Goal: Information Seeking & Learning: Learn about a topic

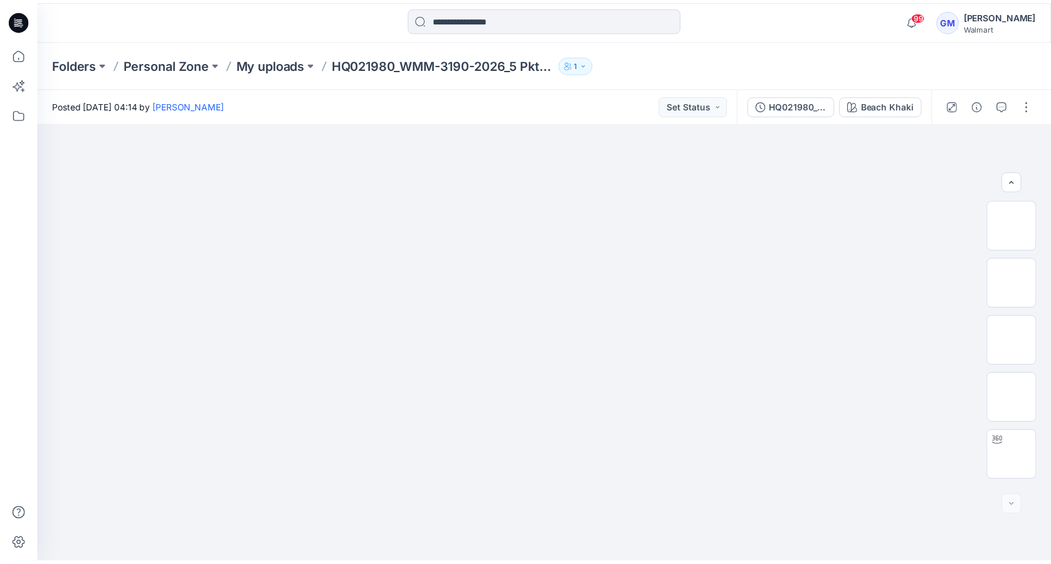
scroll to position [167, 0]
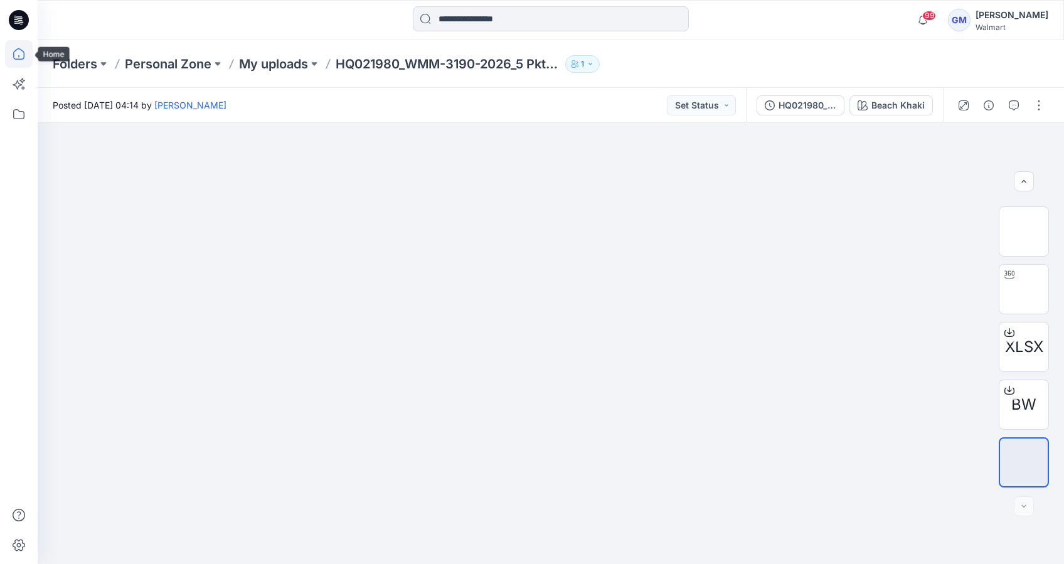
click at [18, 54] on icon at bounding box center [19, 54] width 28 height 28
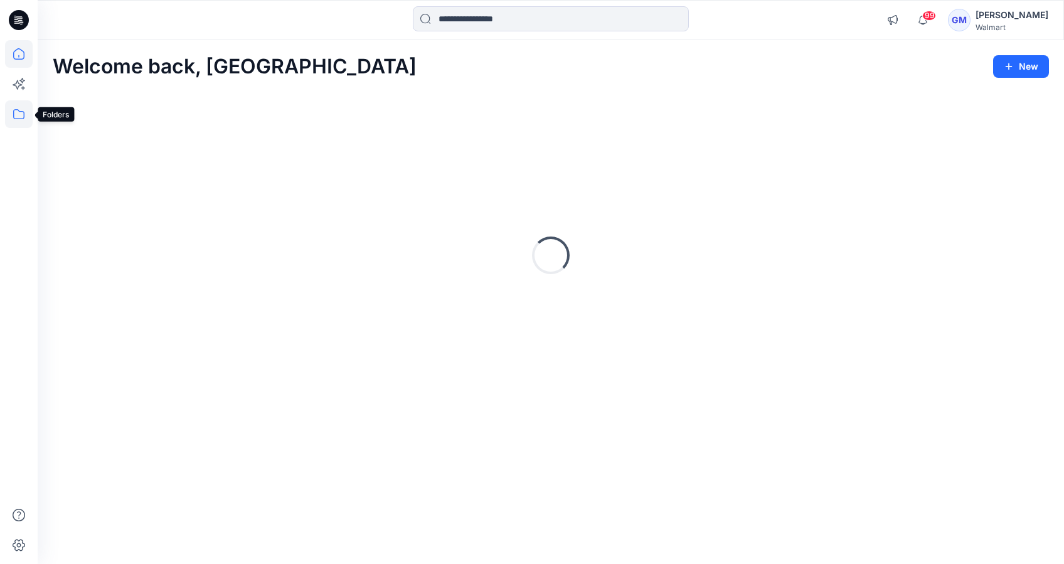
click at [16, 120] on icon at bounding box center [19, 114] width 28 height 28
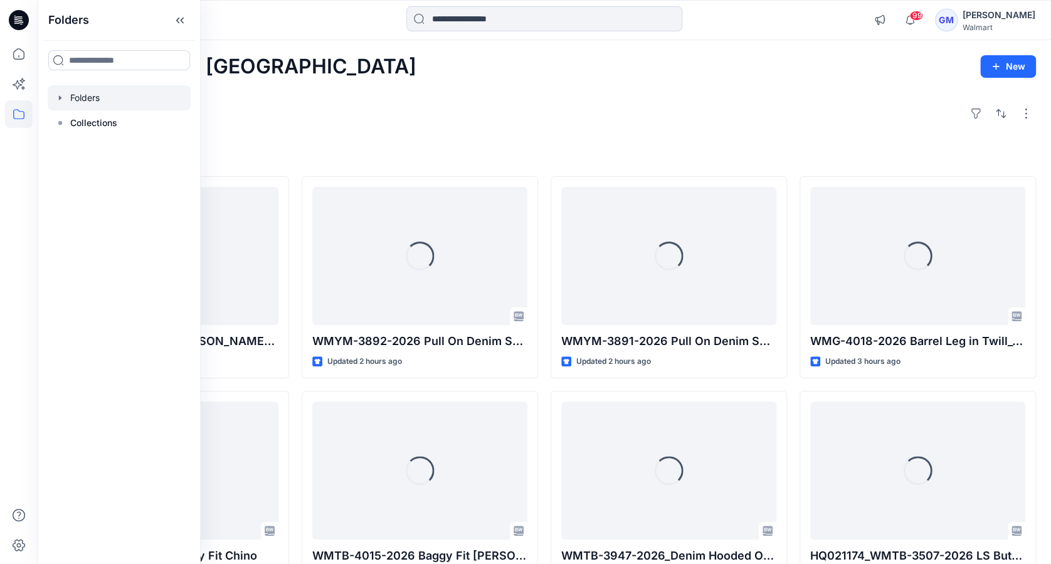
click at [90, 100] on div at bounding box center [119, 97] width 143 height 25
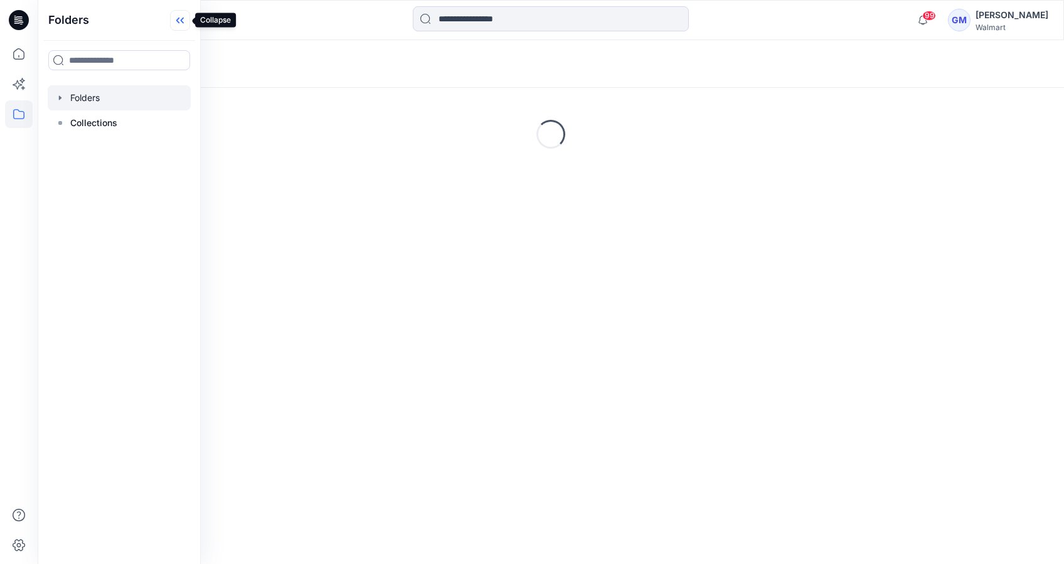
click at [180, 15] on icon at bounding box center [180, 20] width 20 height 21
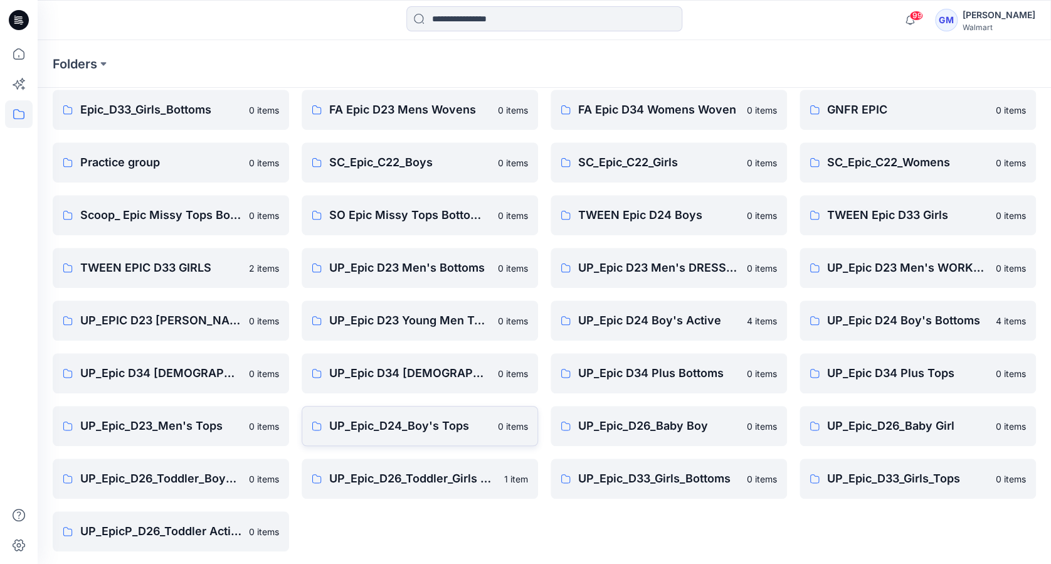
scroll to position [262, 0]
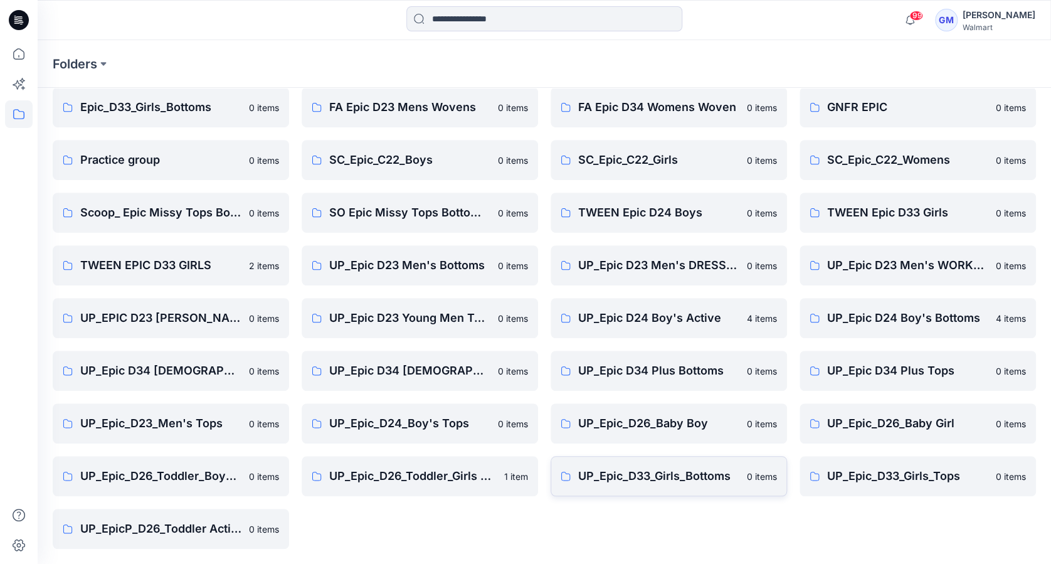
click at [634, 471] on p "UP_Epic_D33_Girls_Bottoms" at bounding box center [658, 476] width 161 height 18
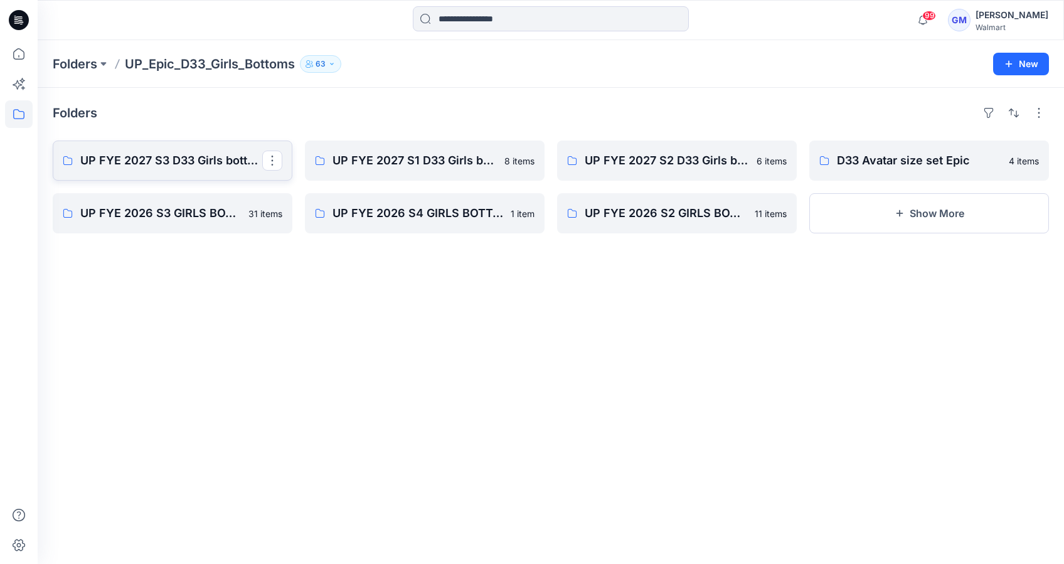
click at [181, 162] on p "UP FYE 2027 S3 D33 Girls bottoms Epic" at bounding box center [171, 161] width 182 height 18
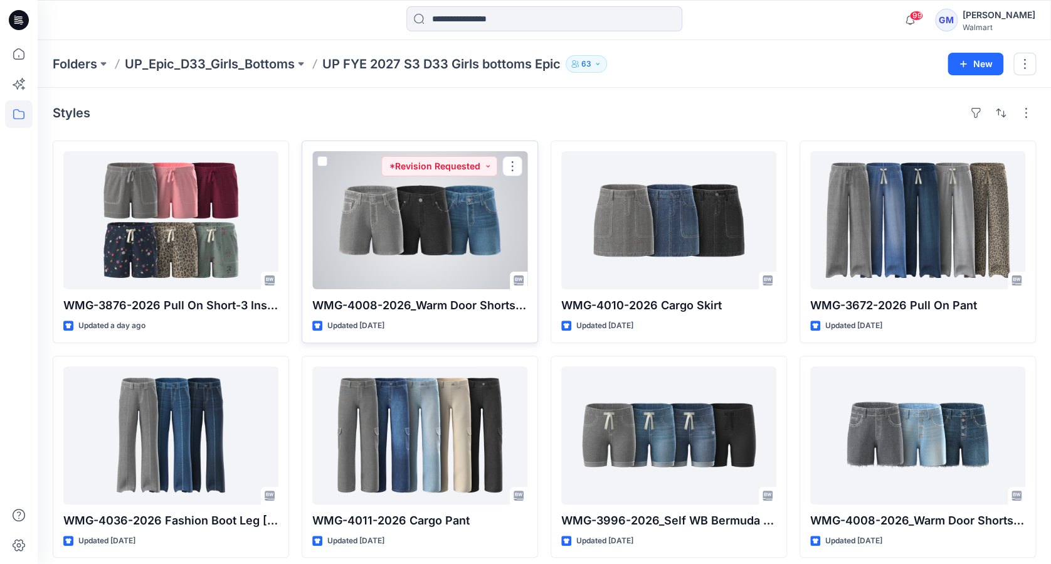
click at [417, 217] on div at bounding box center [419, 220] width 215 height 138
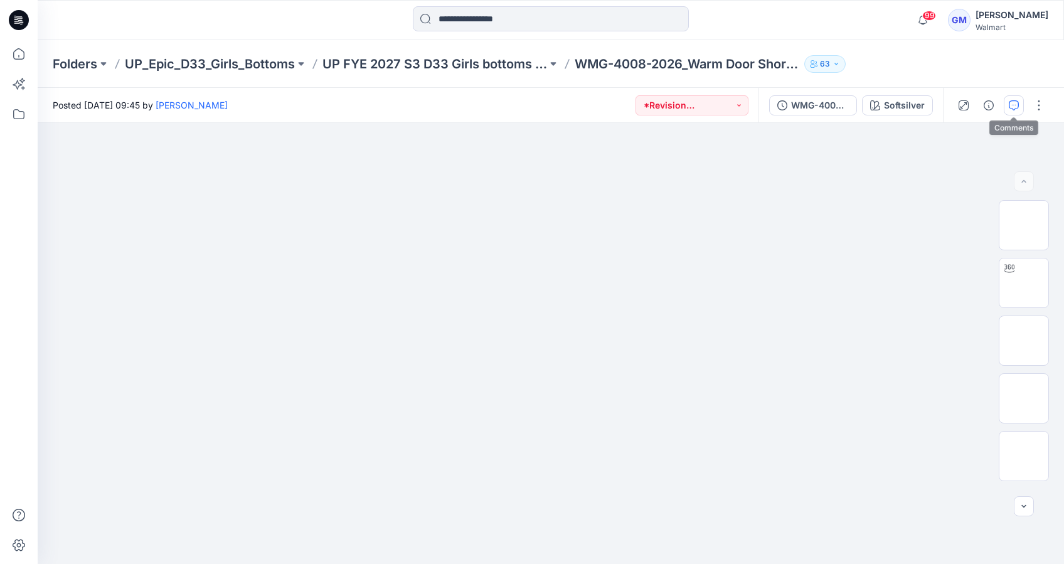
click at [1013, 104] on icon "button" at bounding box center [1014, 105] width 10 height 10
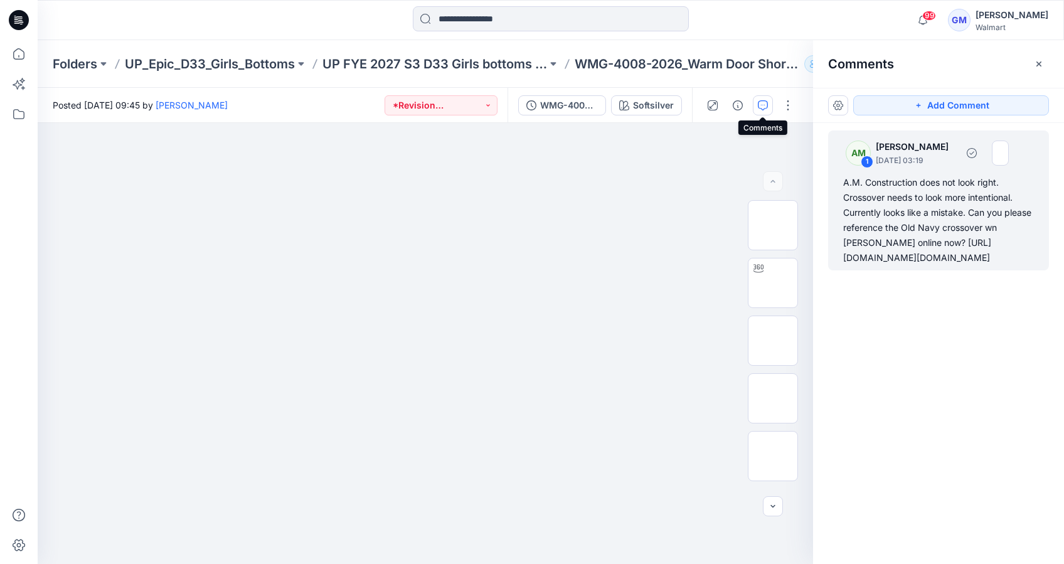
click at [869, 265] on div "A.M. Construction does not look right. Crossover needs to look more intentional…" at bounding box center [938, 220] width 191 height 90
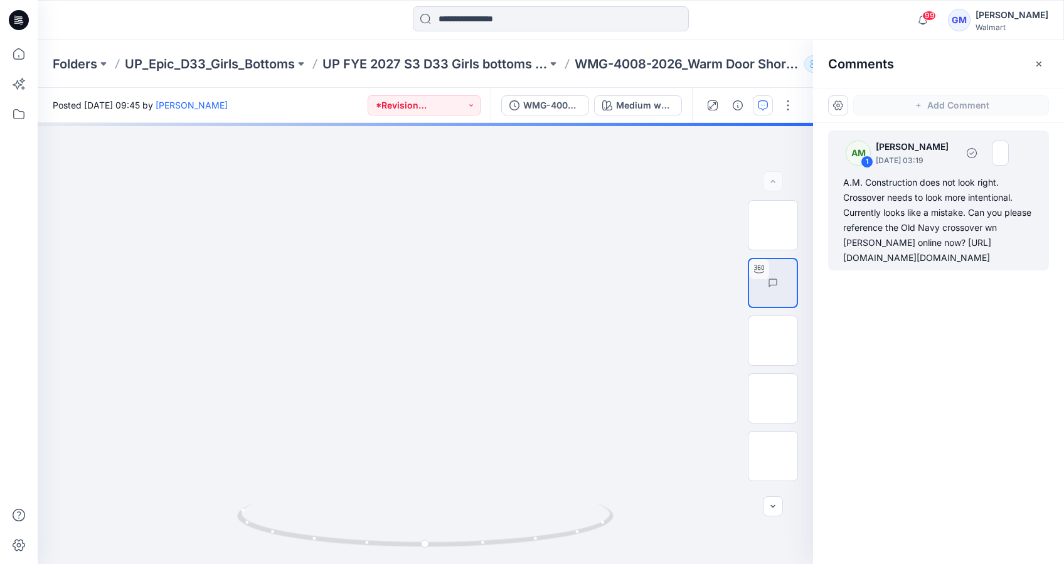
click at [913, 258] on div "A.M. Construction does not look right. Crossover needs to look more intentional…" at bounding box center [938, 220] width 191 height 90
drag, startPoint x: 991, startPoint y: 365, endPoint x: 845, endPoint y: 252, distance: 184.6
click at [845, 252] on div "A.M. Construction does not look right. Crossover needs to look more intentional…" at bounding box center [938, 220] width 191 height 90
copy div "https://oldnavy.gap.com/browse/product.do?pid=803761002&vid=1&tid=onpl000106&kw…"
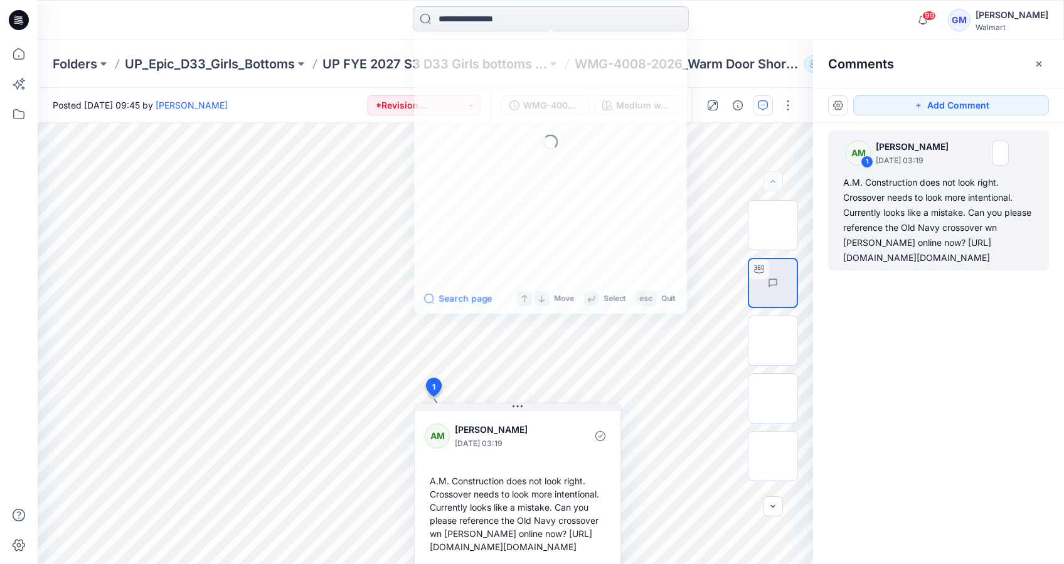
click at [492, 18] on input at bounding box center [551, 18] width 276 height 25
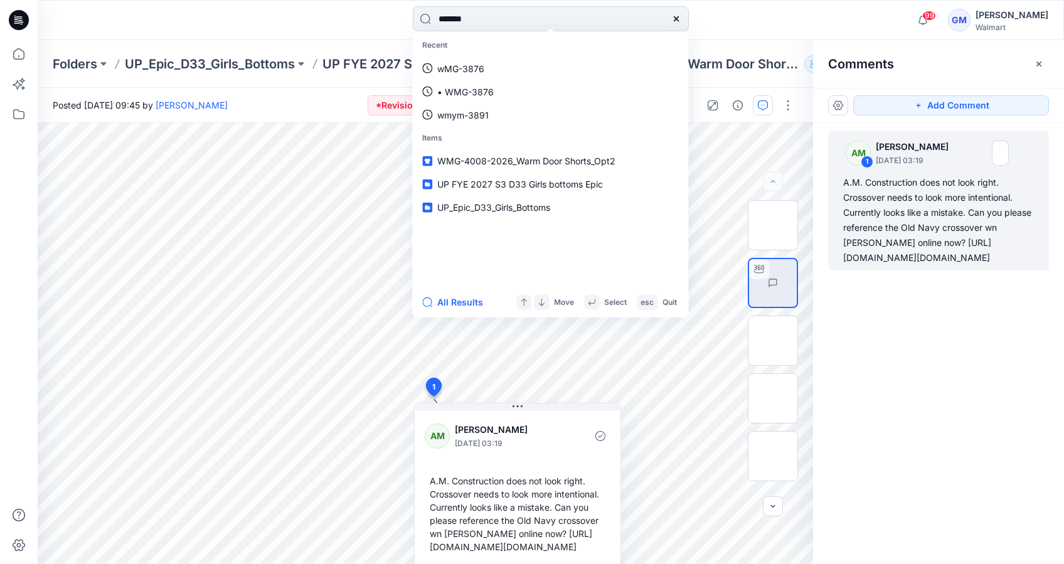
type input "********"
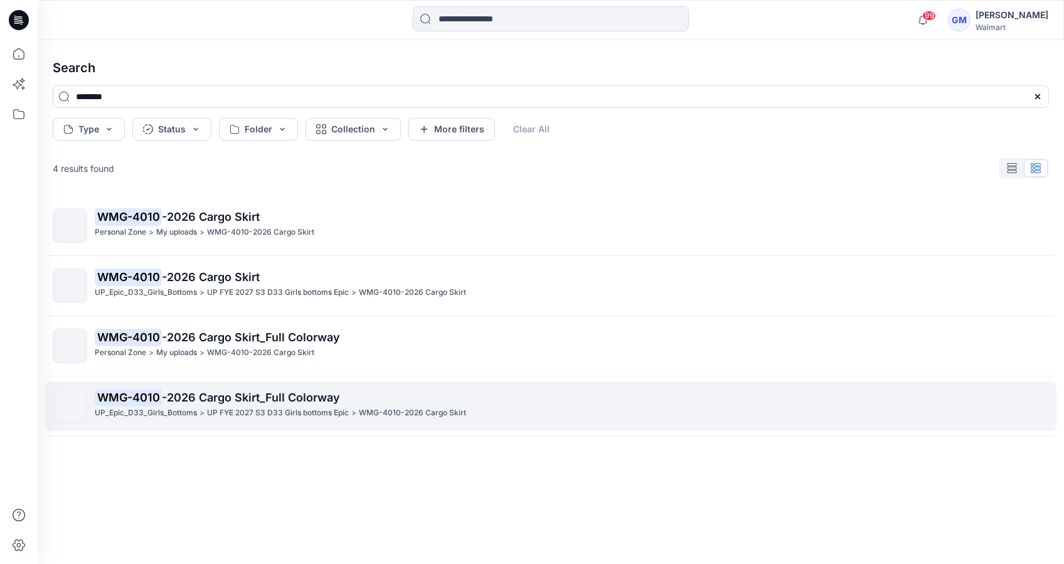
click at [168, 409] on p "UP_Epic_D33_Girls_Bottoms" at bounding box center [146, 413] width 102 height 13
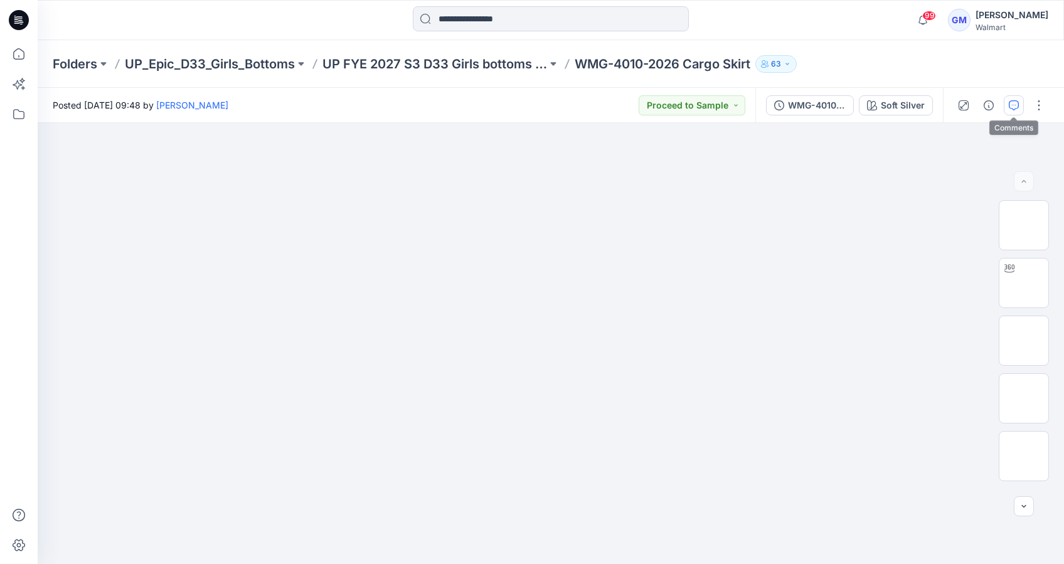
click at [1008, 110] on button "button" at bounding box center [1014, 105] width 20 height 20
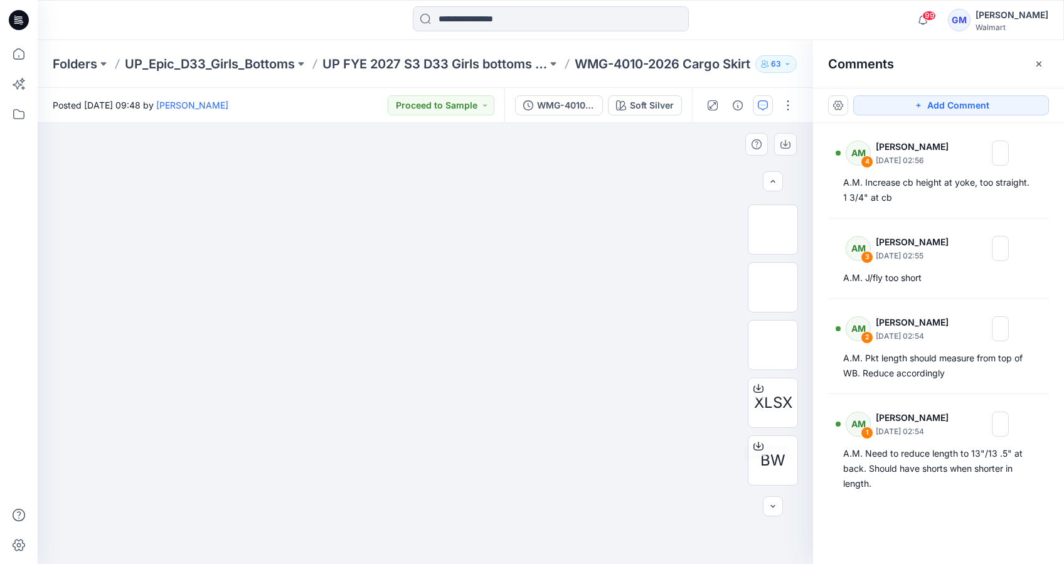
scroll to position [167, 0]
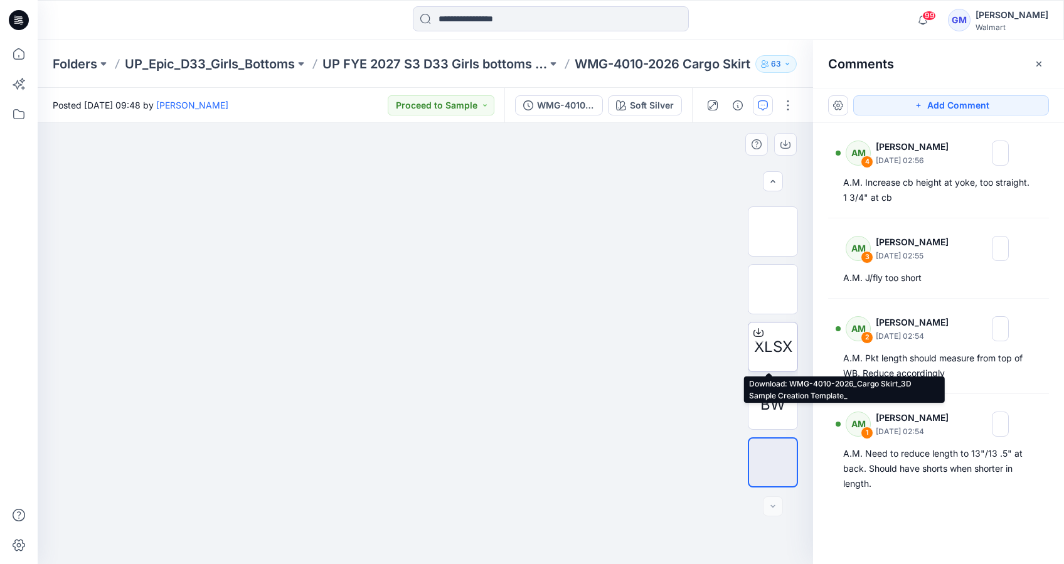
click at [780, 344] on span "XLSX" at bounding box center [773, 347] width 38 height 23
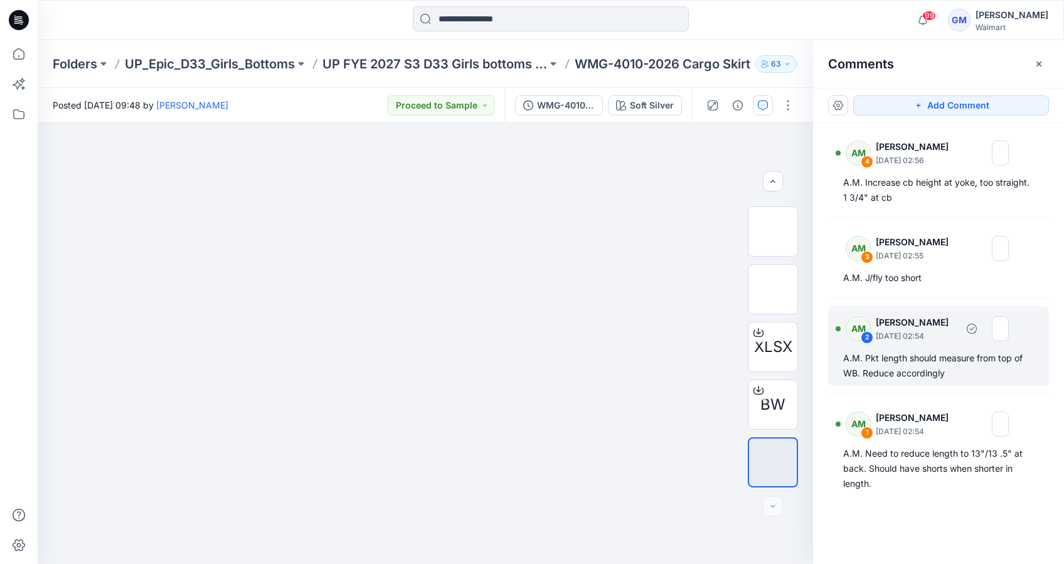
click at [903, 343] on div "AM 2 Alyssa Montalvo September 23, 2025 02:54" at bounding box center [922, 328] width 173 height 35
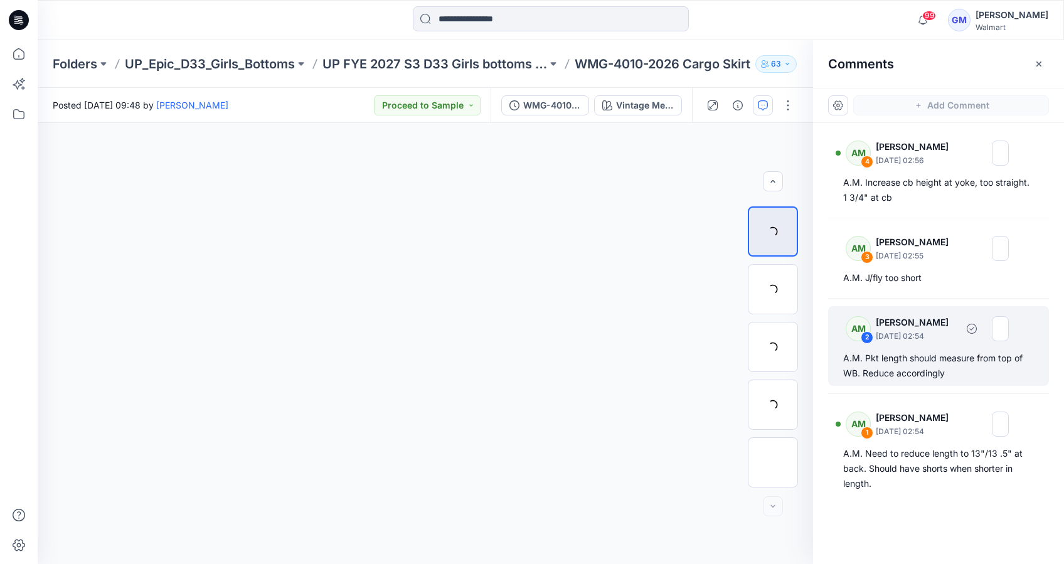
click at [868, 337] on div "2" at bounding box center [867, 337] width 13 height 13
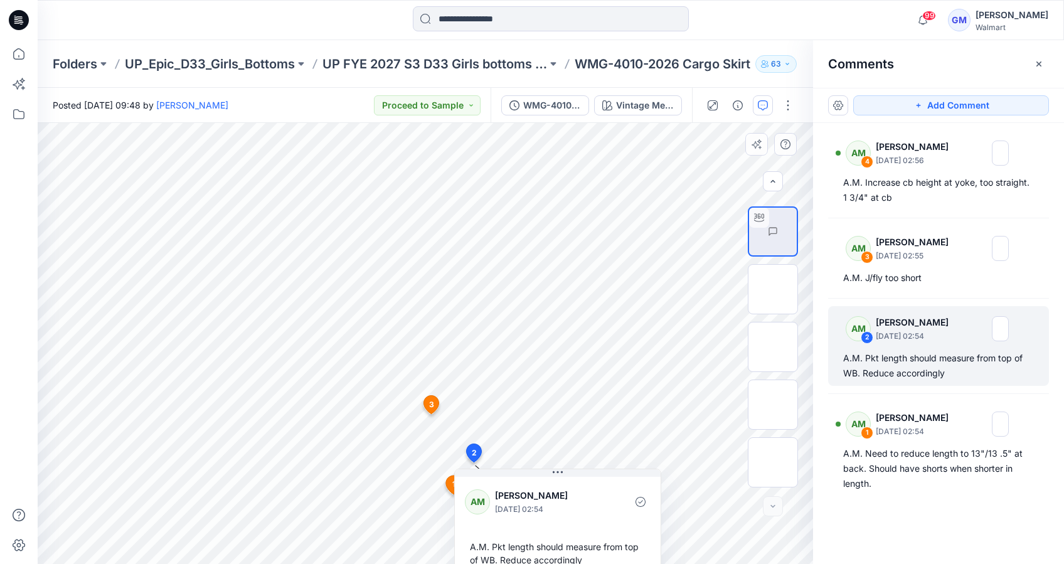
click at [471, 449] on icon at bounding box center [474, 453] width 15 height 18
click at [773, 405] on img at bounding box center [773, 405] width 0 height 0
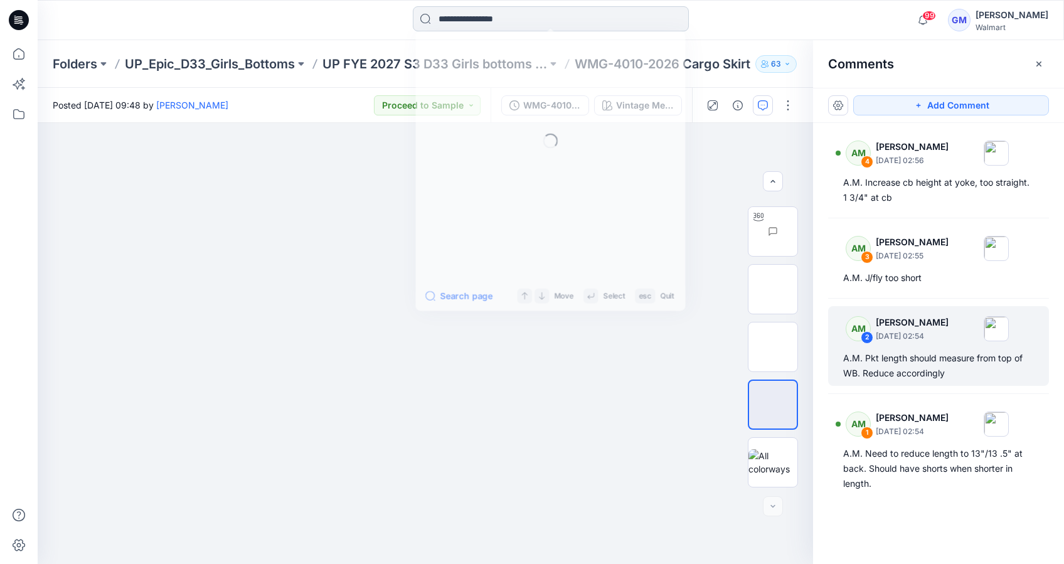
click at [486, 23] on input at bounding box center [551, 18] width 276 height 25
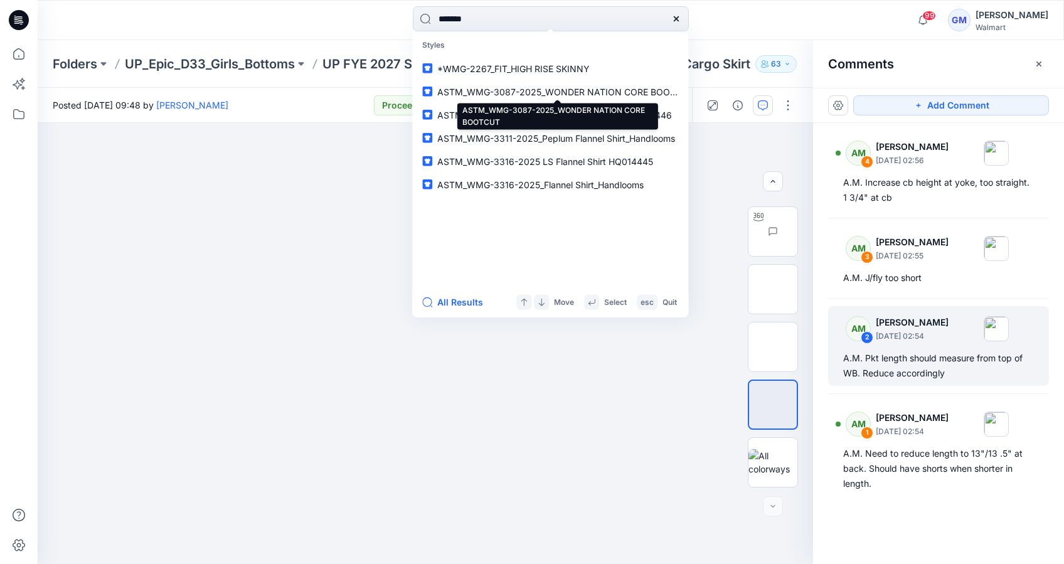
type input "********"
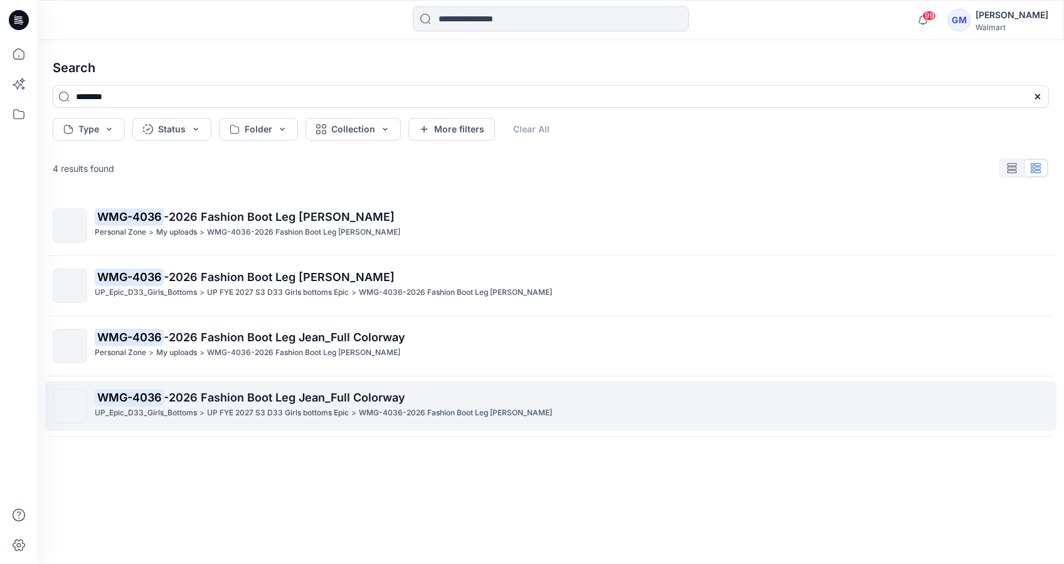
click at [142, 402] on mark "WMG-4036" at bounding box center [129, 397] width 69 height 18
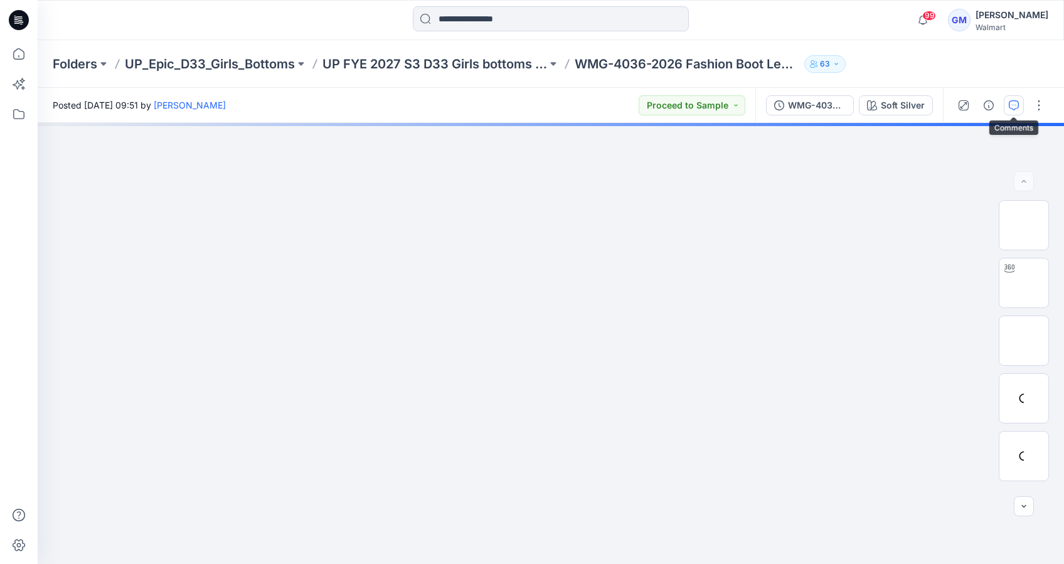
click at [1009, 102] on icon "button" at bounding box center [1014, 105] width 10 height 10
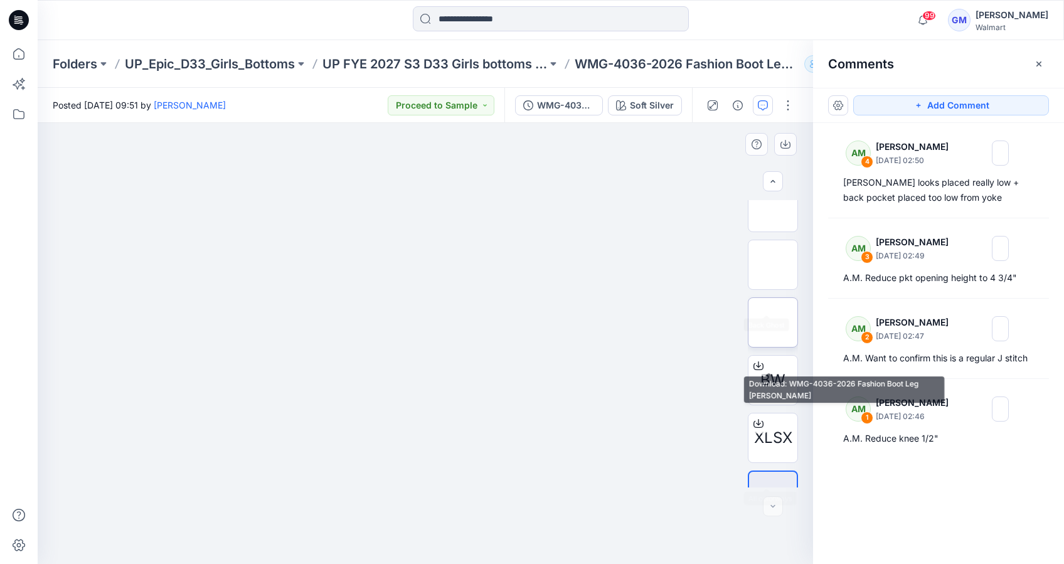
scroll to position [167, 0]
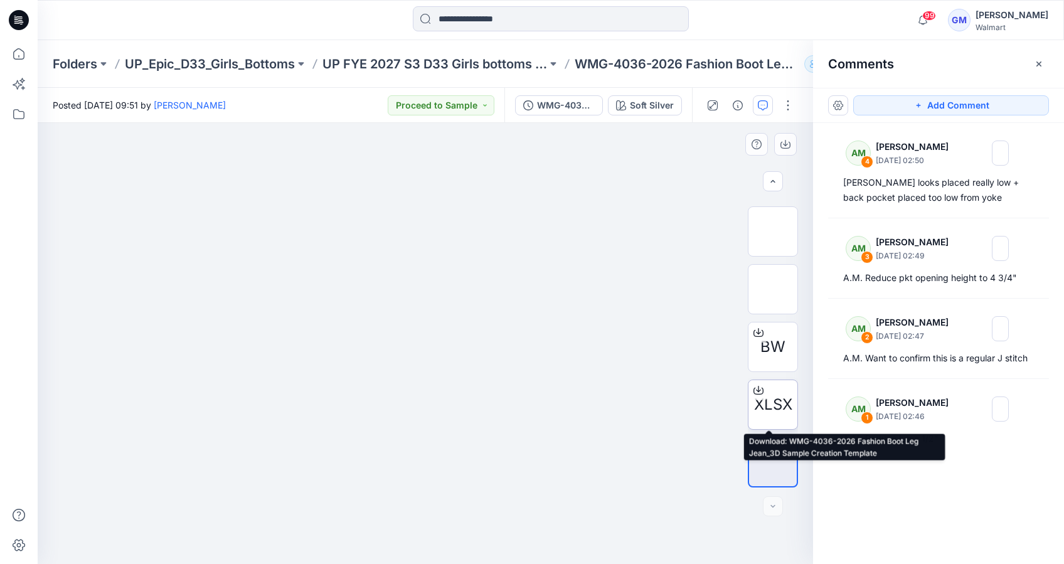
click at [762, 414] on span "XLSX" at bounding box center [773, 404] width 38 height 23
click at [780, 391] on div "XLSX" at bounding box center [773, 405] width 50 height 50
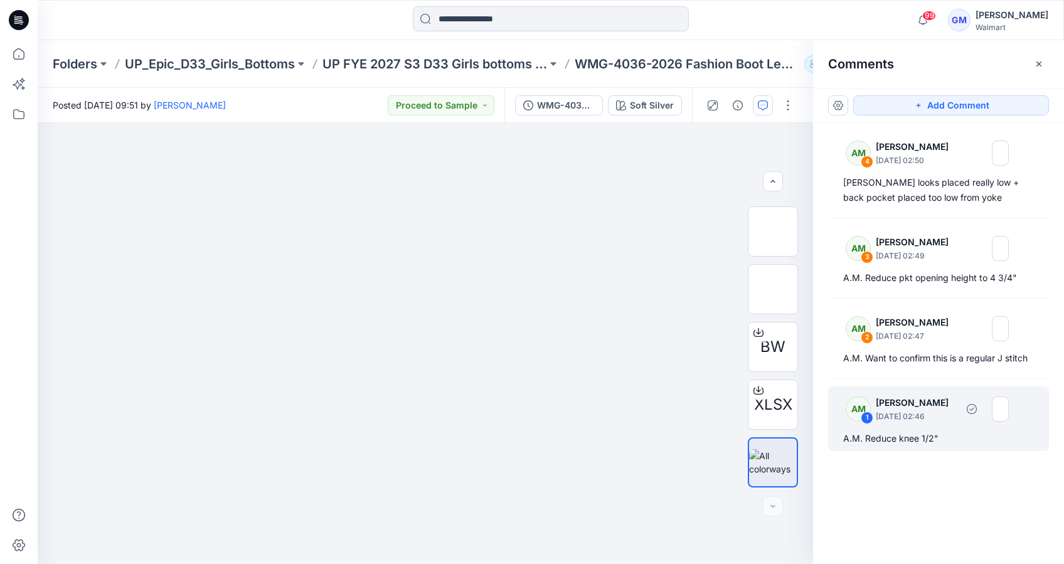
click at [916, 420] on p "September 23, 2025 02:46" at bounding box center [916, 416] width 81 height 13
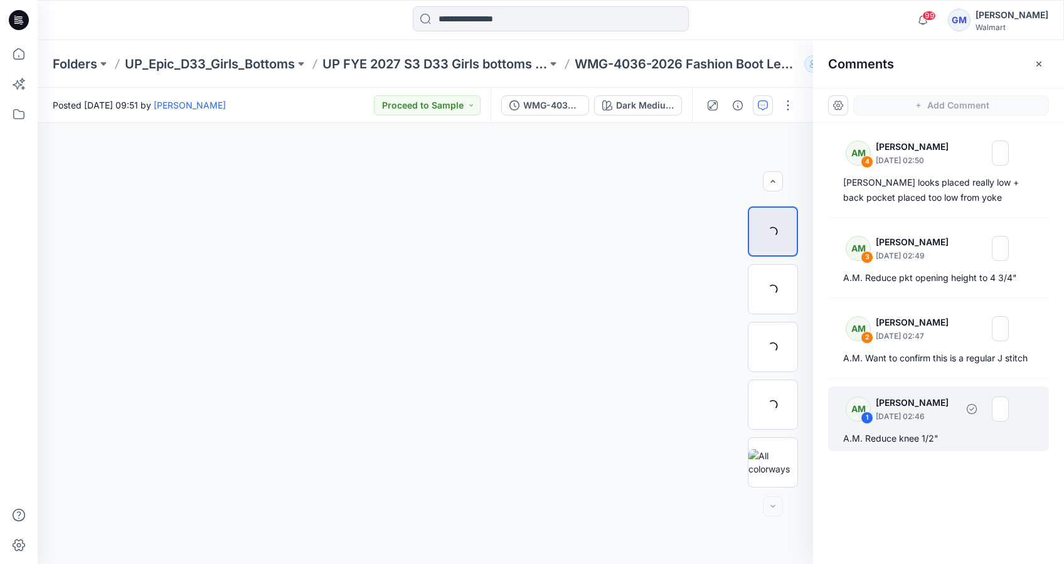
scroll to position [51, 0]
click at [868, 415] on div "1" at bounding box center [867, 418] width 13 height 13
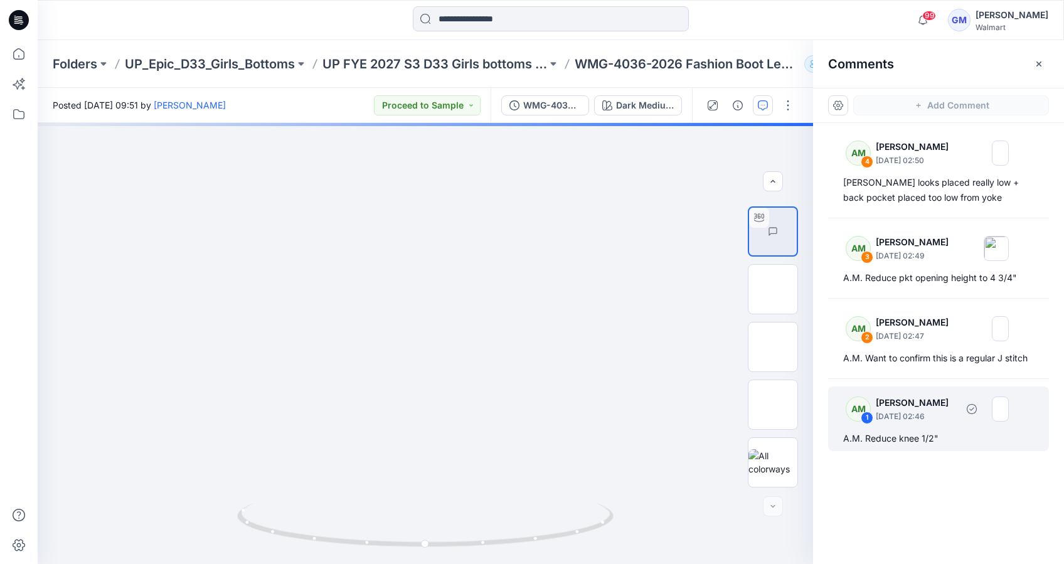
click at [868, 419] on div "1" at bounding box center [867, 418] width 13 height 13
click at [863, 448] on div "AM 1 Alyssa Montalvo September 23, 2025 02:46 A.M. Reduce knee 1/2"" at bounding box center [938, 418] width 221 height 65
click at [864, 437] on div "A.M. Reduce knee 1/2"" at bounding box center [938, 438] width 191 height 15
click at [903, 410] on p "September 23, 2025 02:46" at bounding box center [912, 416] width 73 height 13
click at [869, 407] on div "AM" at bounding box center [858, 408] width 25 height 25
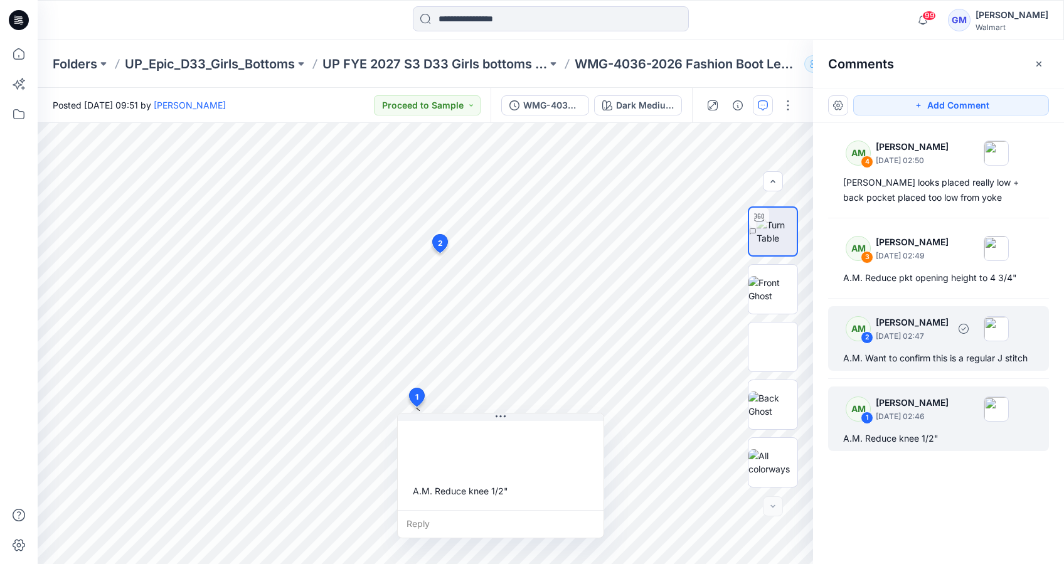
click at [915, 351] on div "A.M. Want to confirm this is a regular J stitch" at bounding box center [938, 358] width 191 height 15
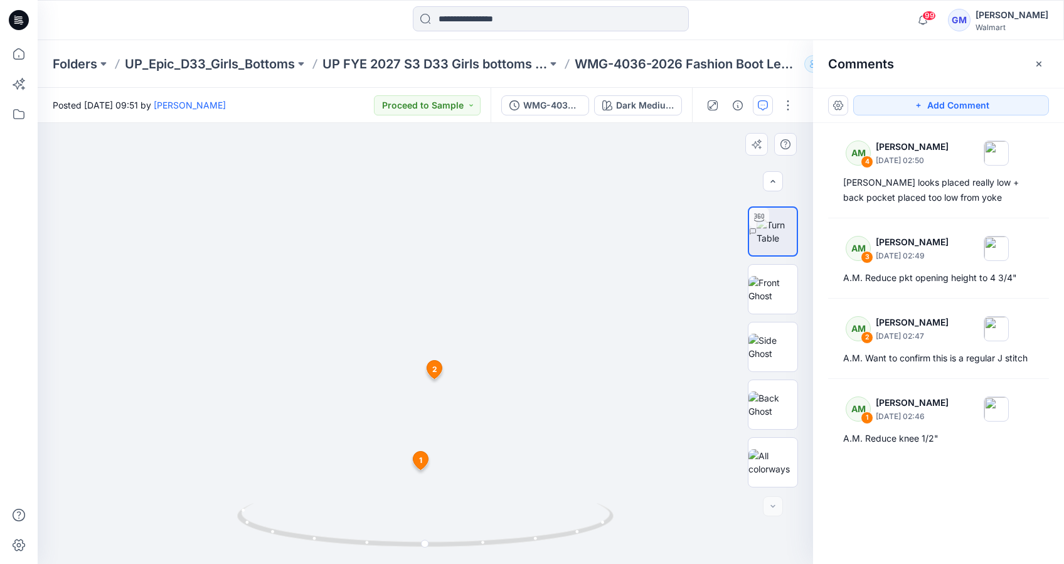
click at [420, 464] on span "1" at bounding box center [420, 460] width 3 height 11
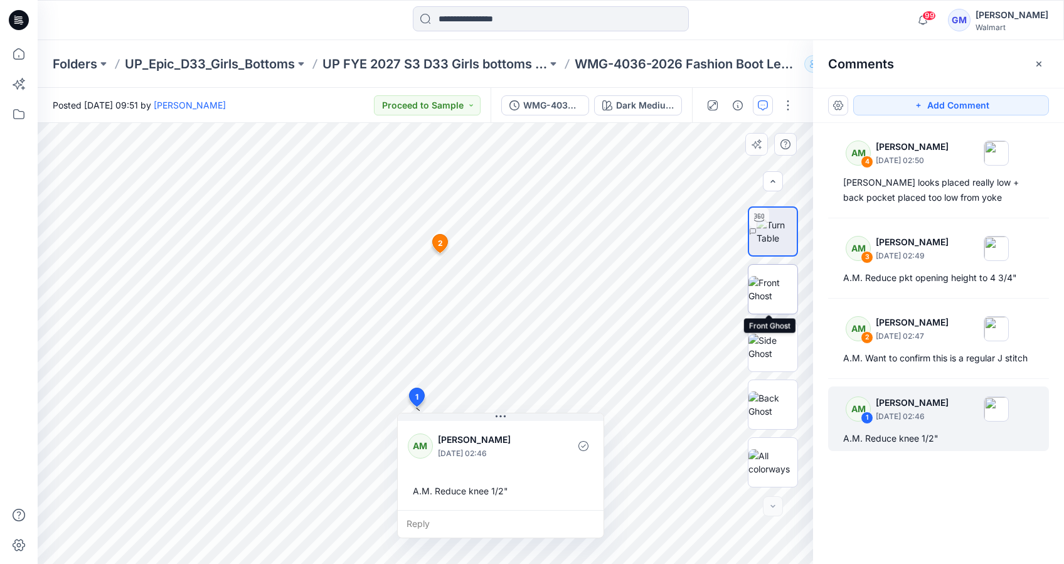
click at [775, 284] on img at bounding box center [772, 289] width 49 height 26
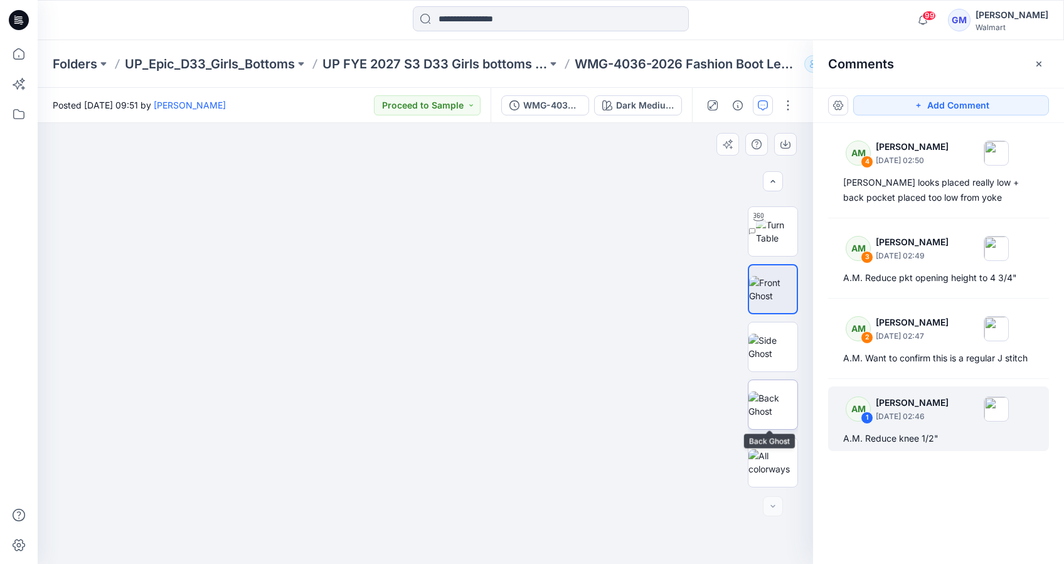
click at [767, 391] on img at bounding box center [772, 404] width 49 height 26
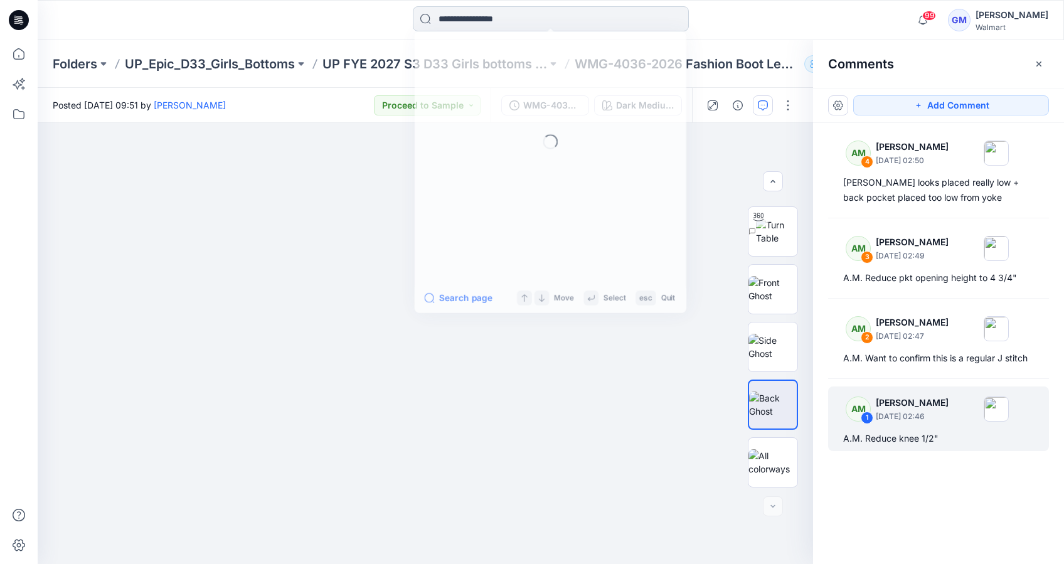
click at [513, 22] on input at bounding box center [551, 18] width 276 height 25
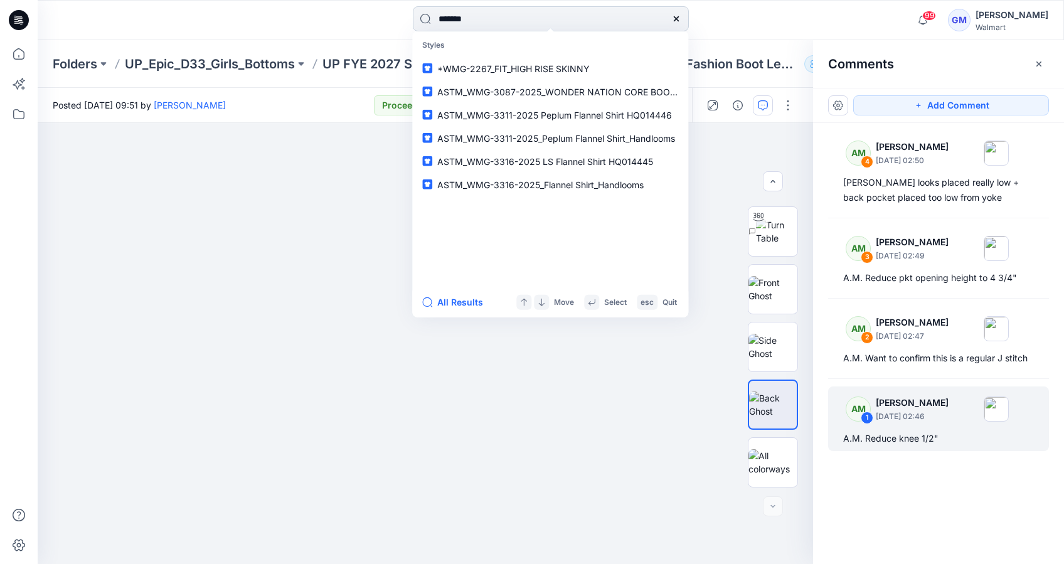
type input "********"
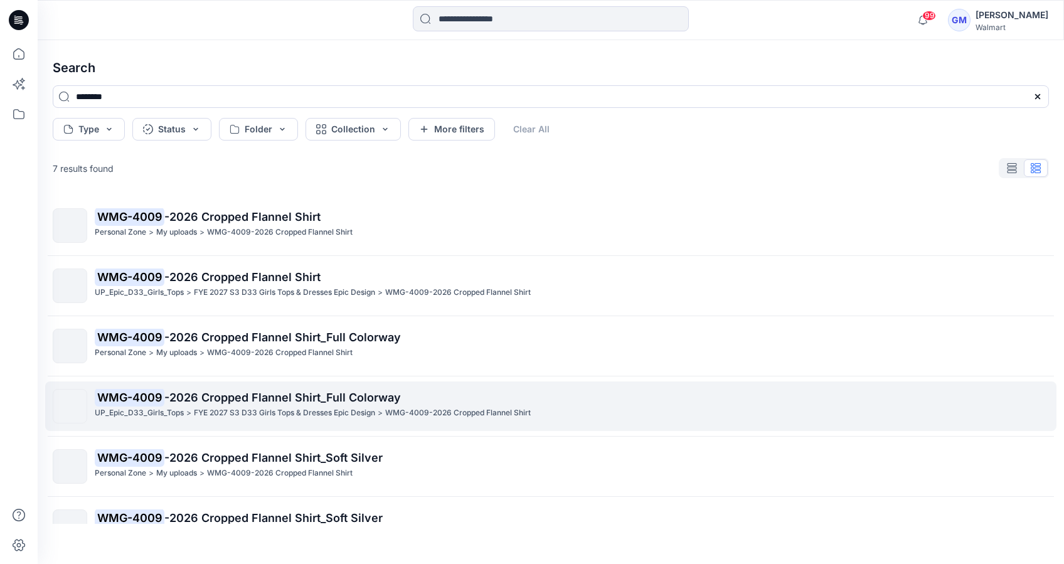
click at [166, 405] on p "WMG-4009 -2026 Cropped Flannel Shirt_Full Colorway" at bounding box center [572, 398] width 954 height 18
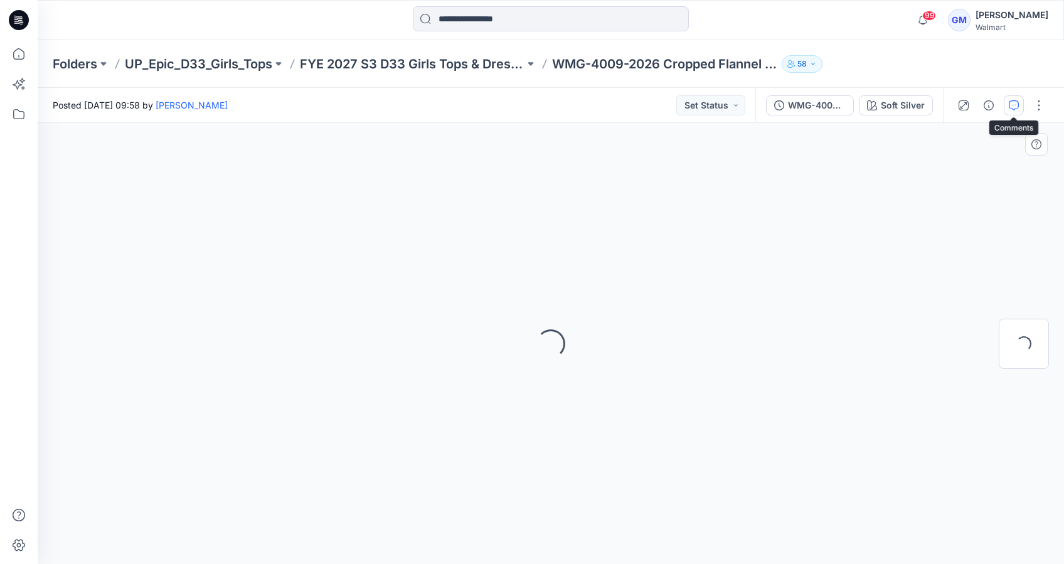
click at [1018, 104] on icon "button" at bounding box center [1014, 105] width 10 height 10
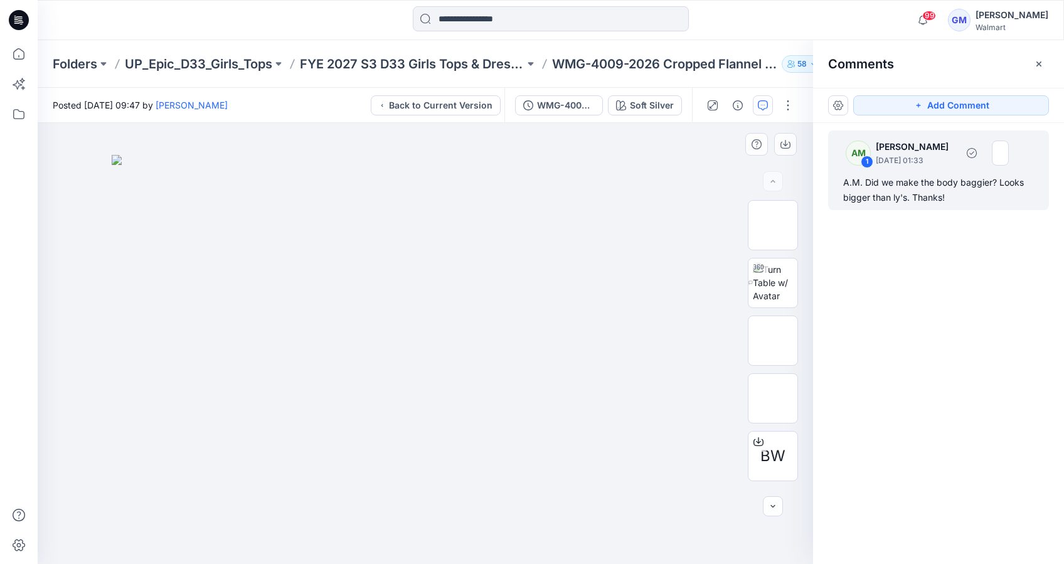
click at [920, 192] on div "A.M. Did we make the body baggier? Looks bigger than ly's. Thanks!" at bounding box center [938, 190] width 191 height 30
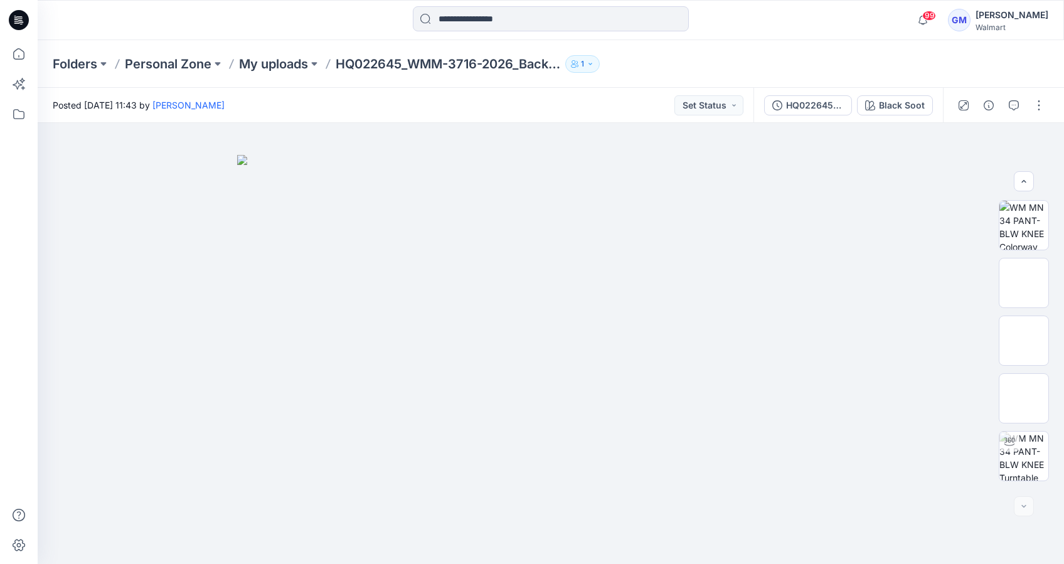
scroll to position [167, 0]
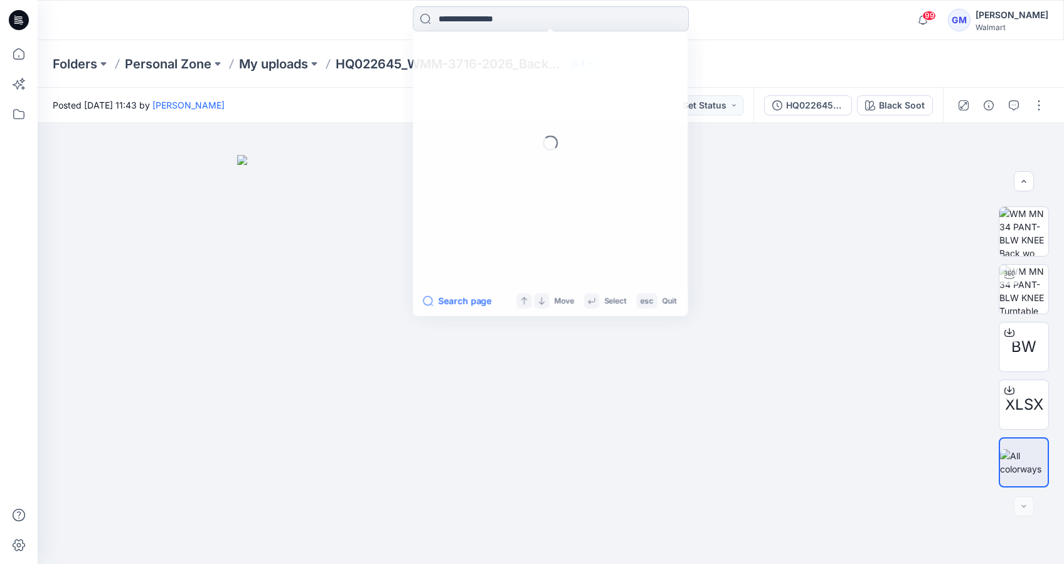
click at [474, 14] on input at bounding box center [551, 18] width 276 height 25
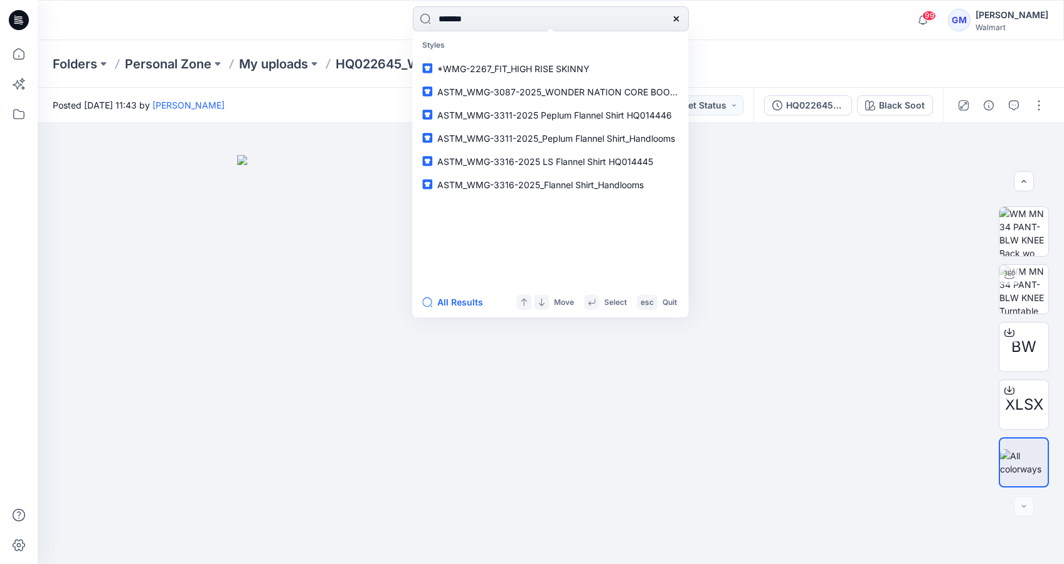
type input "********"
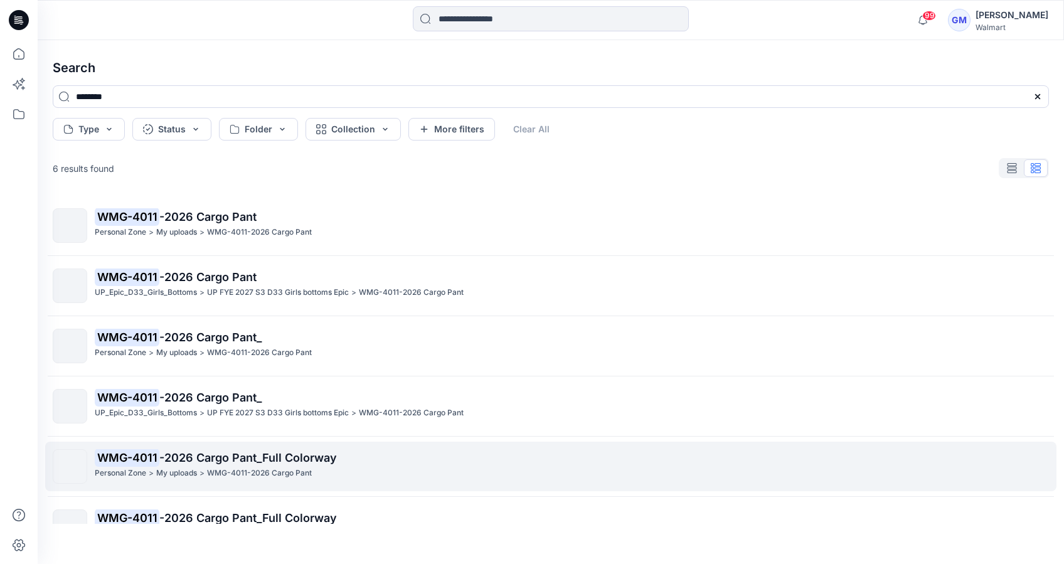
scroll to position [33, 0]
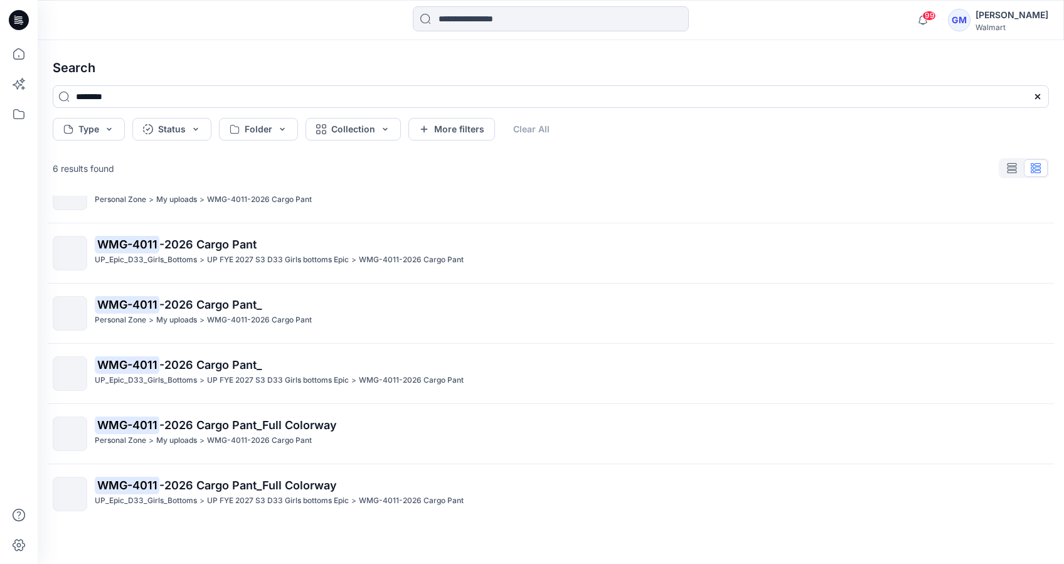
click at [146, 375] on p "UP_Epic_D33_Girls_Bottoms" at bounding box center [146, 380] width 102 height 13
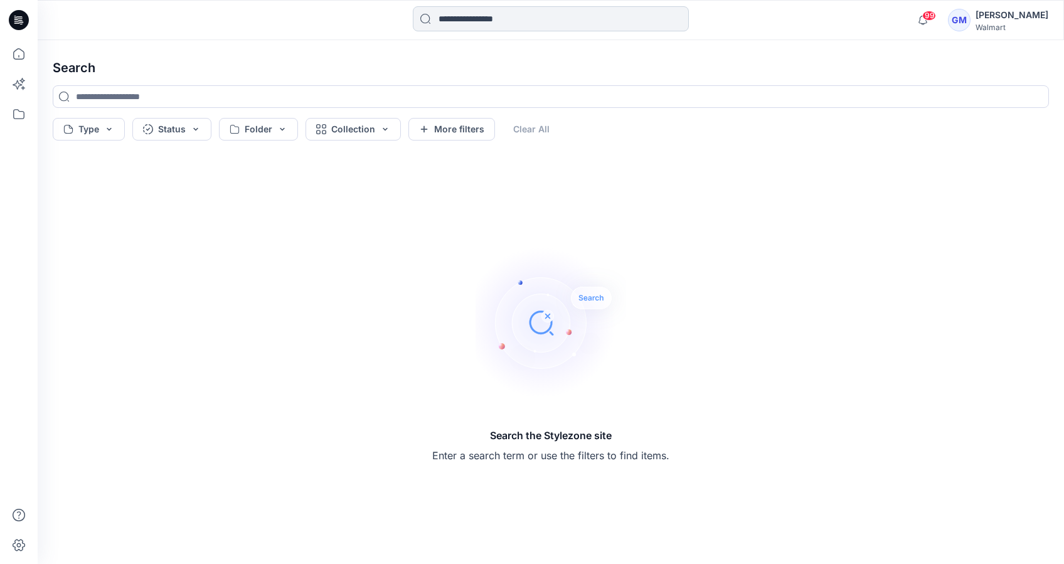
click at [493, 18] on input at bounding box center [551, 18] width 276 height 25
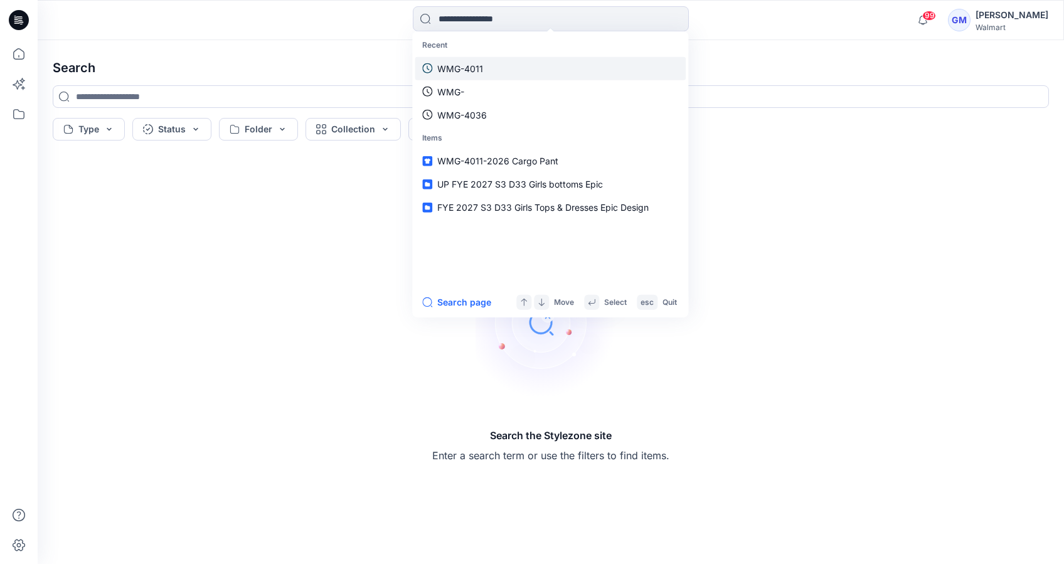
click at [489, 65] on link "WMG-4011" at bounding box center [550, 67] width 271 height 23
type input "********"
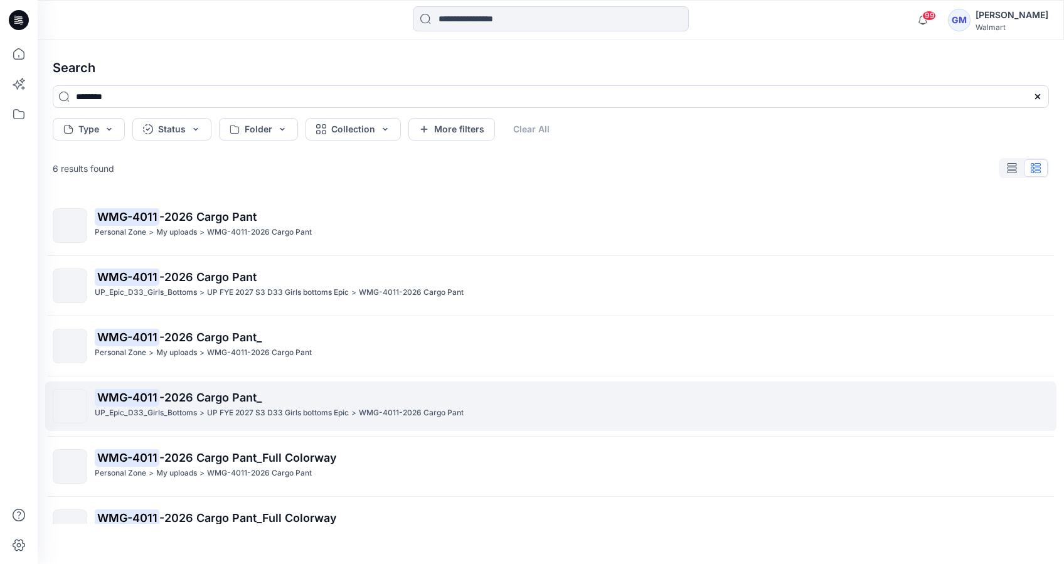
scroll to position [33, 0]
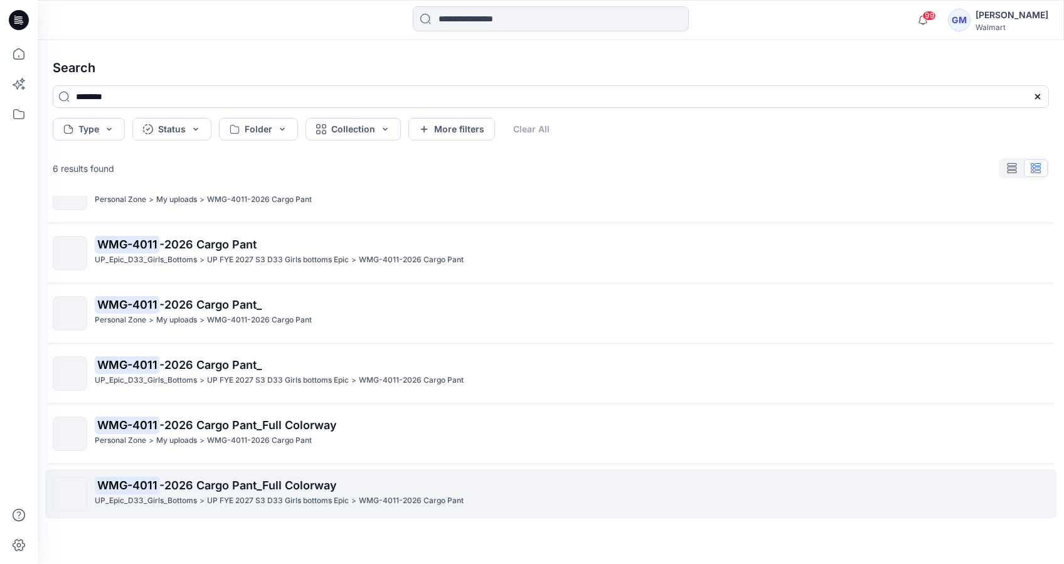
click at [159, 491] on span "-2026 Cargo Pant_Full Colorway" at bounding box center [248, 485] width 178 height 13
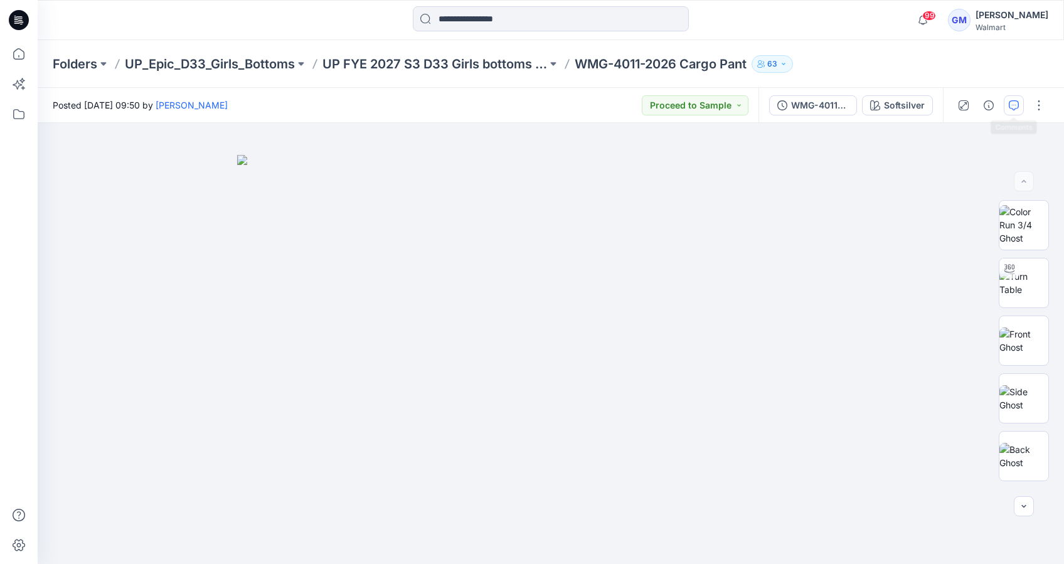
click at [1011, 100] on icon "button" at bounding box center [1014, 105] width 10 height 10
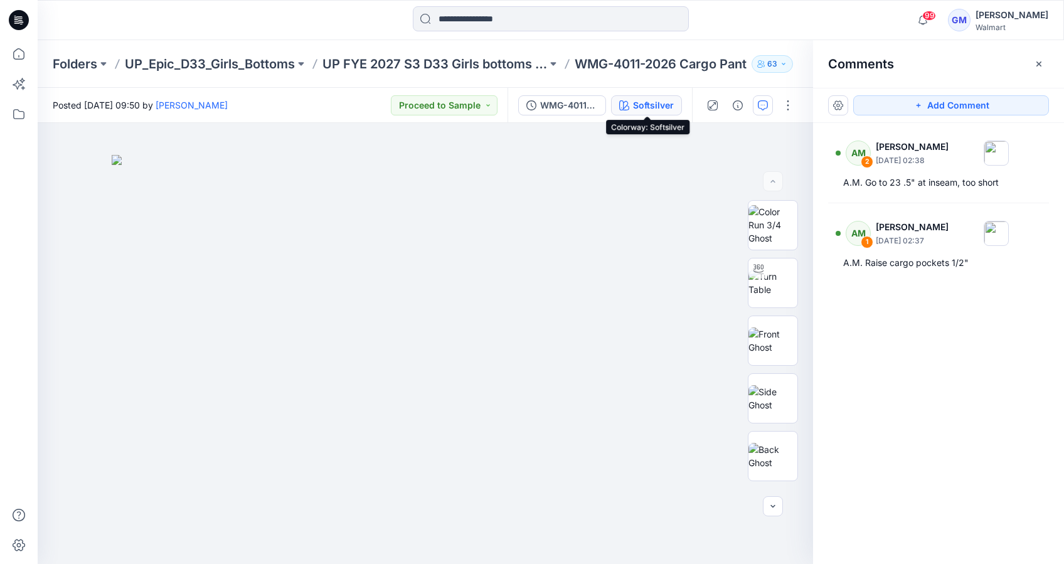
click at [647, 102] on div "Softsilver" at bounding box center [653, 105] width 41 height 14
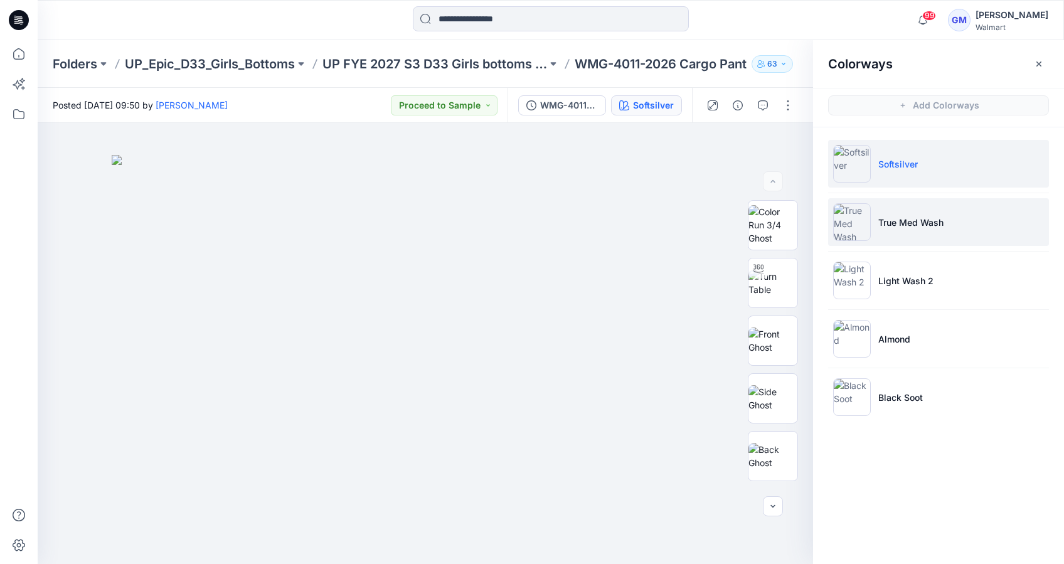
click at [850, 221] on img at bounding box center [852, 222] width 38 height 38
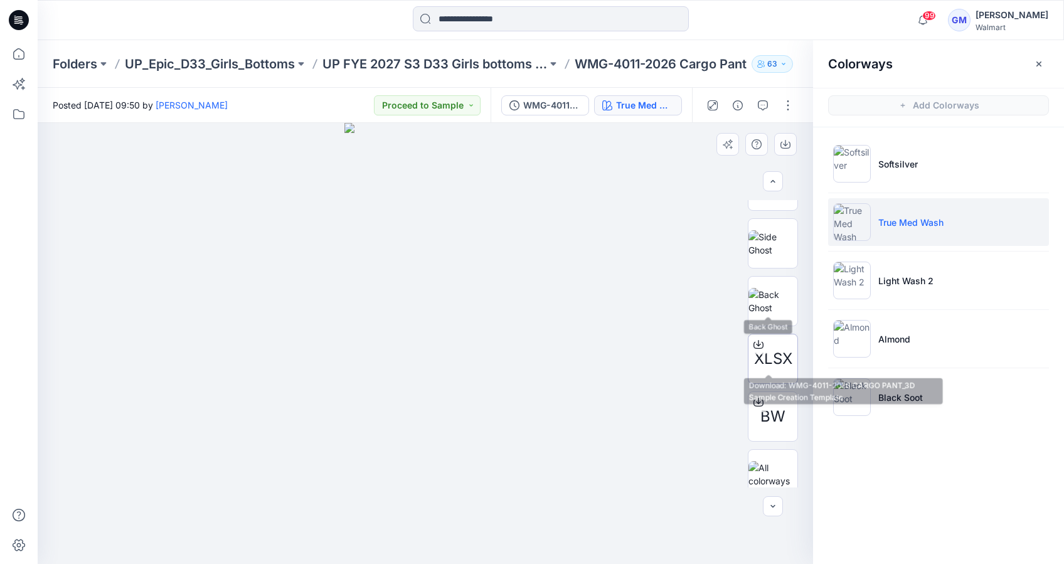
scroll to position [167, 0]
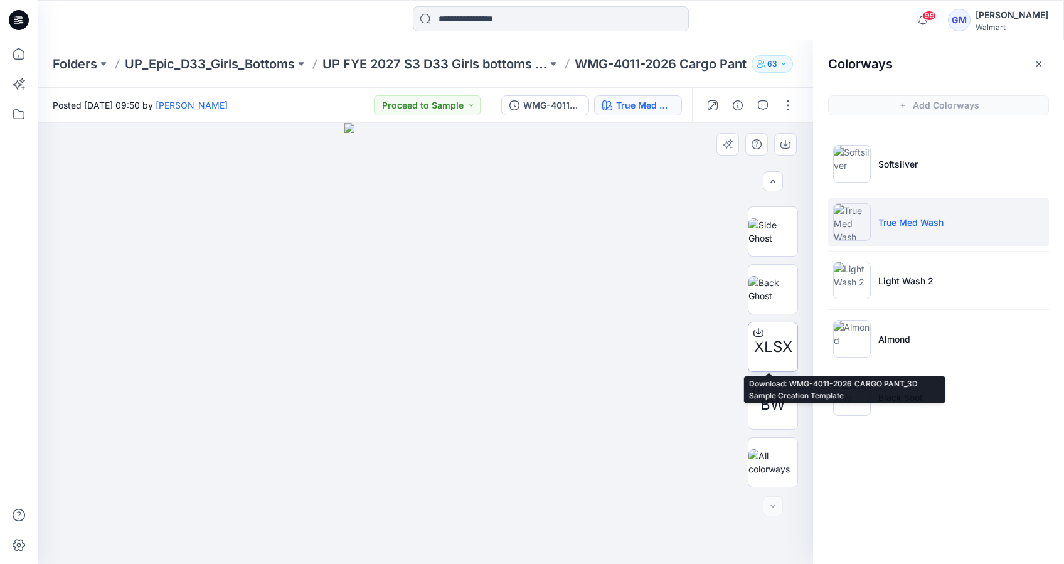
click at [763, 344] on span "XLSX" at bounding box center [773, 347] width 38 height 23
